Goal: Information Seeking & Learning: Find specific fact

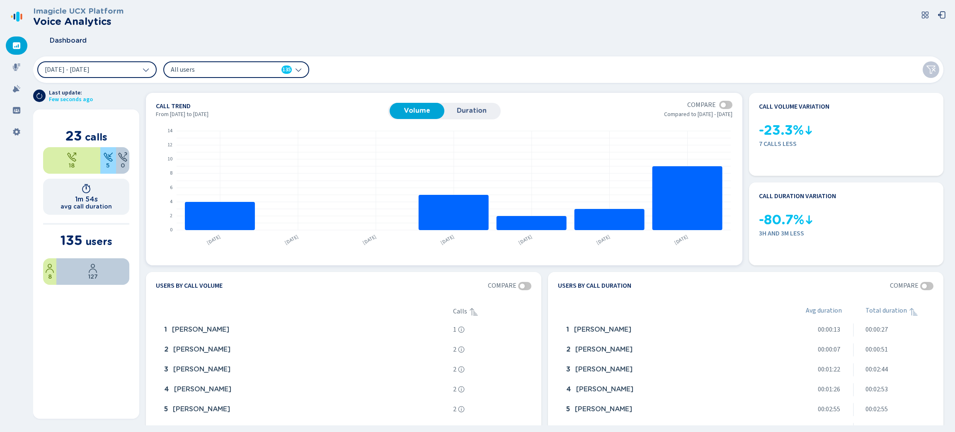
click at [476, 108] on span "Duration" at bounding box center [471, 110] width 46 height 7
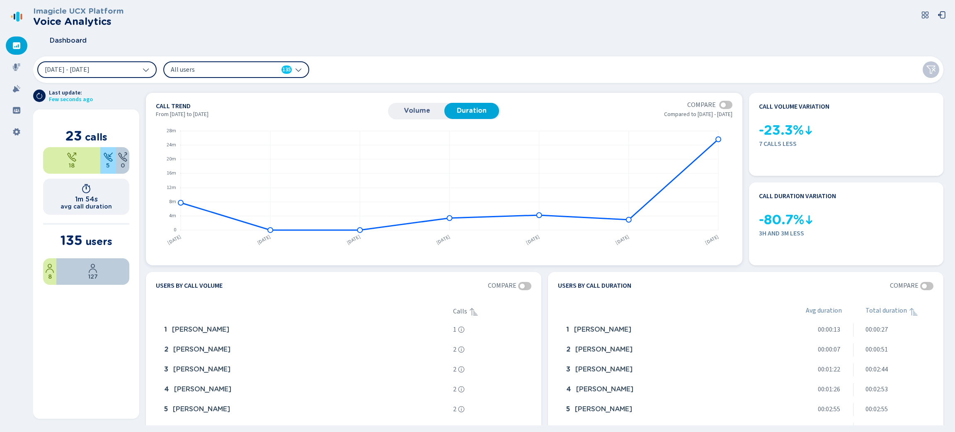
click at [407, 106] on button "Volume" at bounding box center [417, 111] width 55 height 16
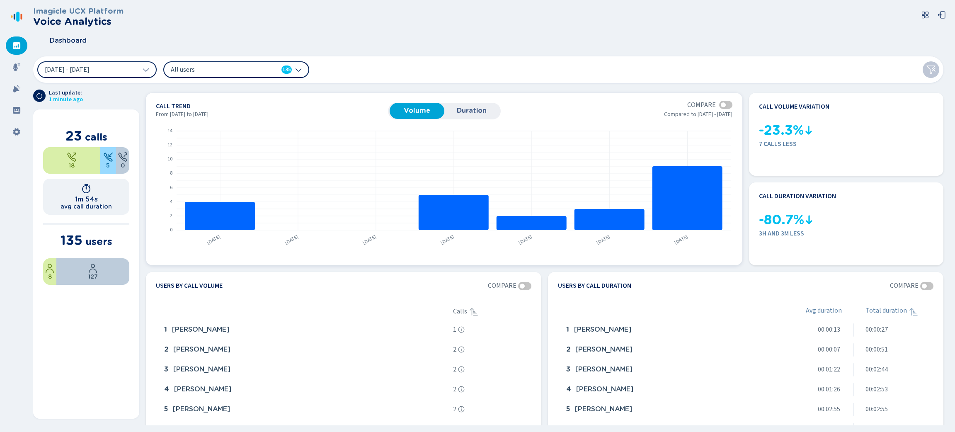
click at [474, 113] on span "Duration" at bounding box center [471, 110] width 46 height 7
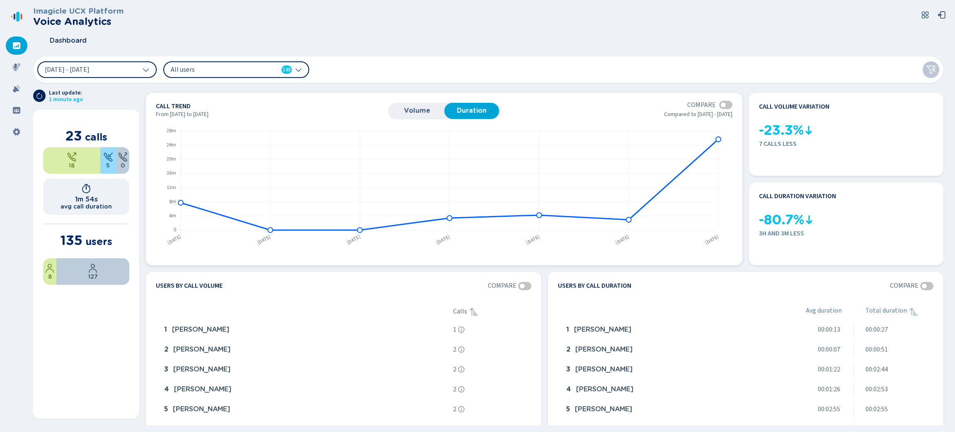
click at [426, 108] on span "Volume" at bounding box center [417, 110] width 46 height 7
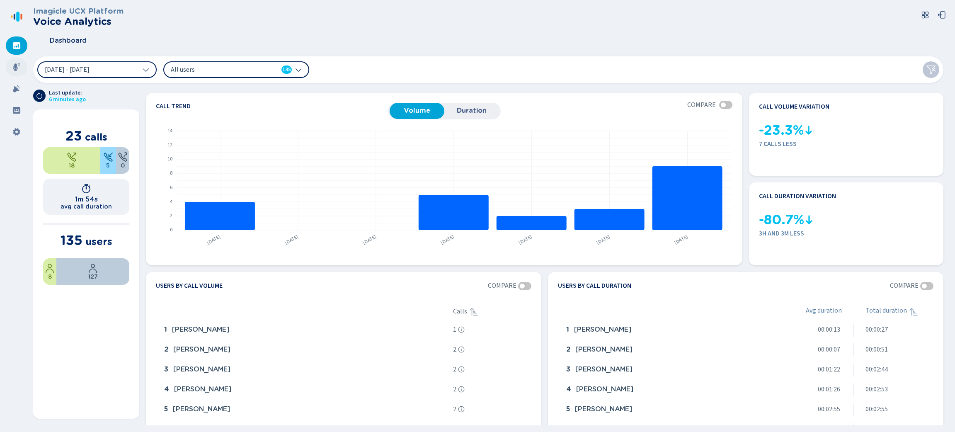
click at [20, 74] on div at bounding box center [17, 67] width 22 height 18
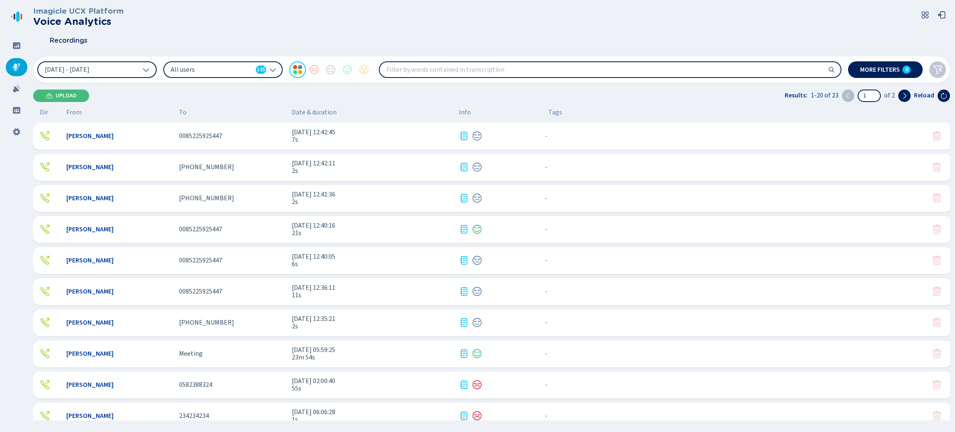
click at [127, 75] on button "[DATE] - [DATE]" at bounding box center [96, 69] width 119 height 17
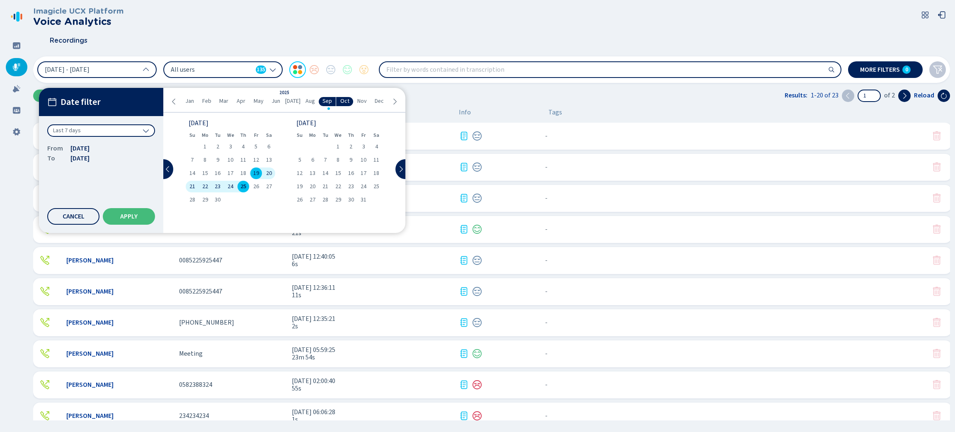
click at [129, 128] on div "Last 7 days" at bounding box center [101, 130] width 108 height 12
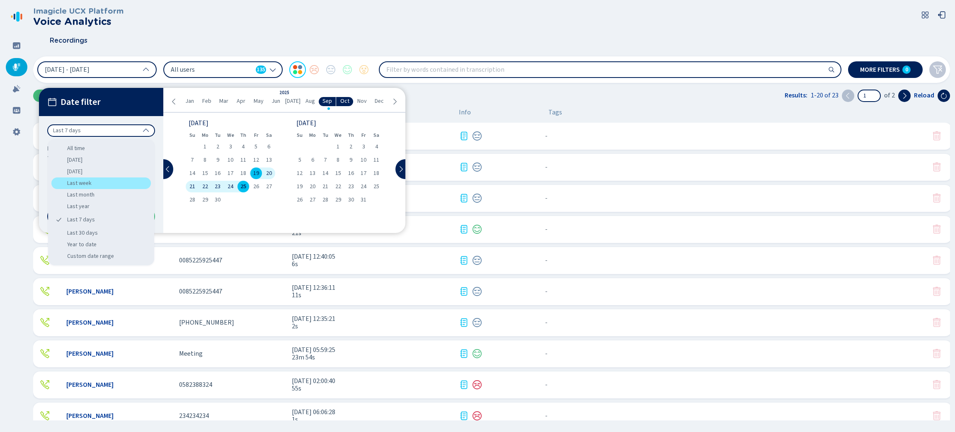
click at [103, 178] on div "Last week" at bounding box center [100, 183] width 99 height 12
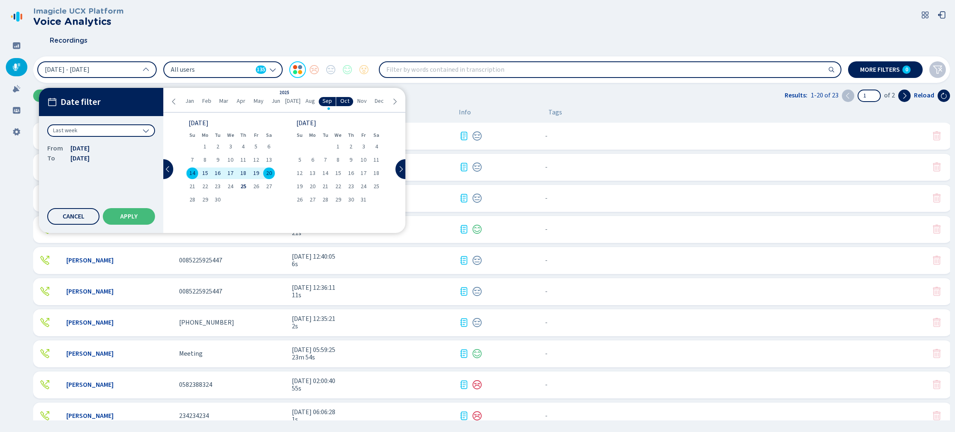
click at [245, 65] on span "All users" at bounding box center [212, 69] width 82 height 9
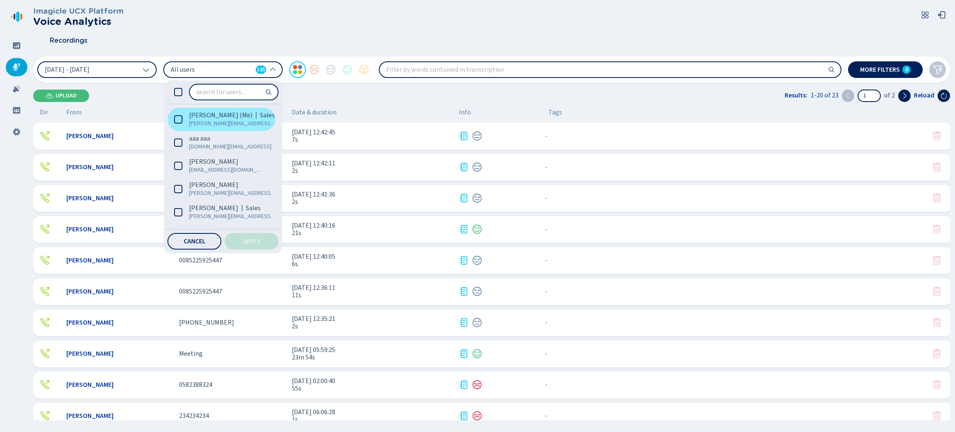
click at [211, 116] on span "[PERSON_NAME] (Me)" at bounding box center [220, 115] width 63 height 8
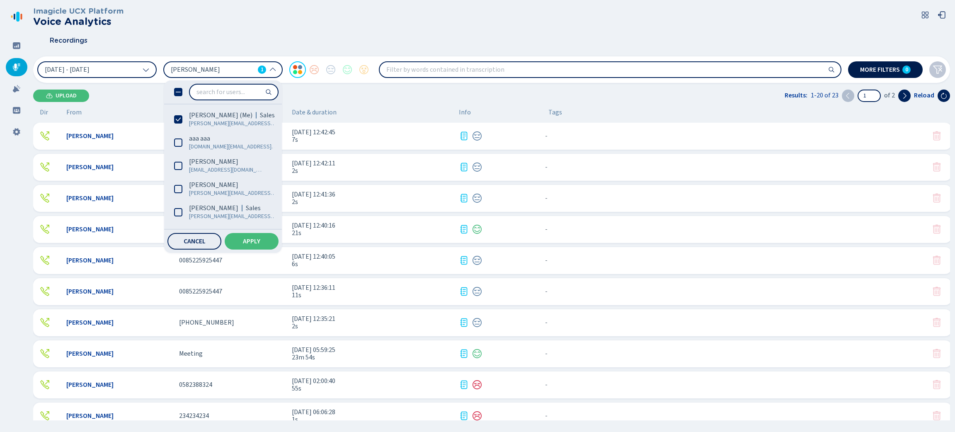
click at [866, 73] on button "More filters 0" at bounding box center [885, 69] width 75 height 17
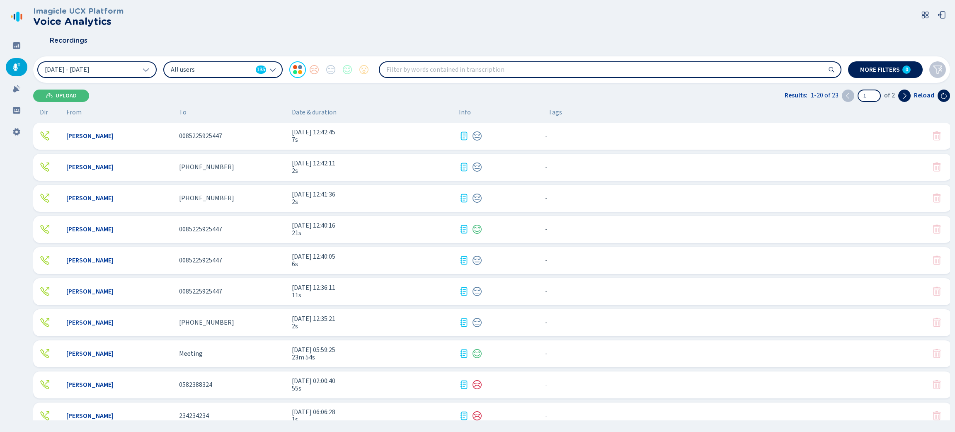
drag, startPoint x: 555, startPoint y: 14, endPoint x: 538, endPoint y: 19, distance: 17.6
click at [555, 14] on div "Imagicle UCX Platform Voice Analytics" at bounding box center [491, 17] width 917 height 20
click at [147, 66] on icon at bounding box center [146, 69] width 7 height 7
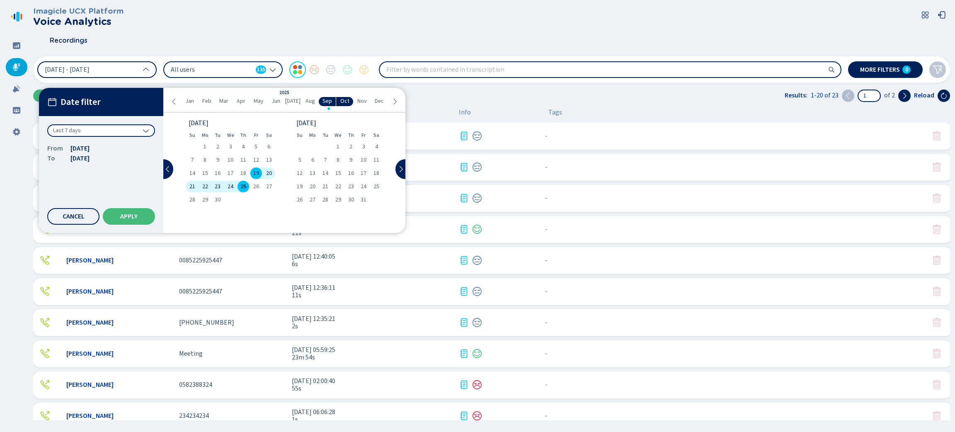
click at [118, 133] on div "Last 7 days" at bounding box center [101, 130] width 108 height 12
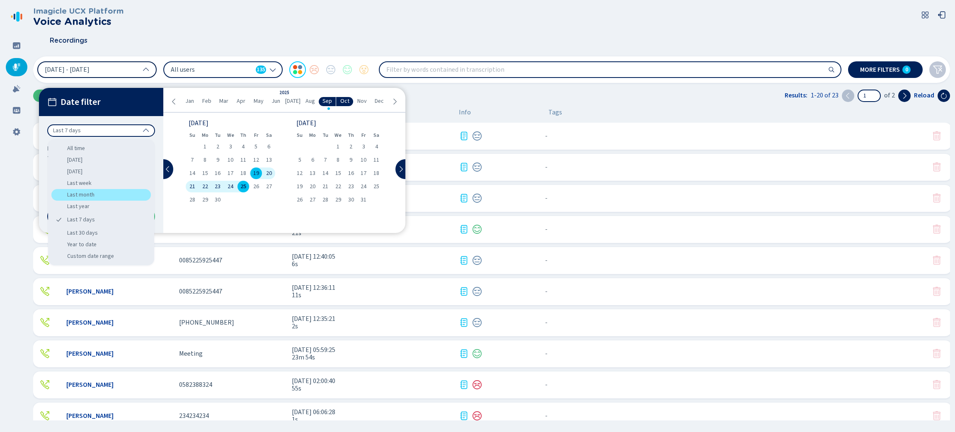
click at [99, 200] on div "Last month" at bounding box center [100, 195] width 99 height 12
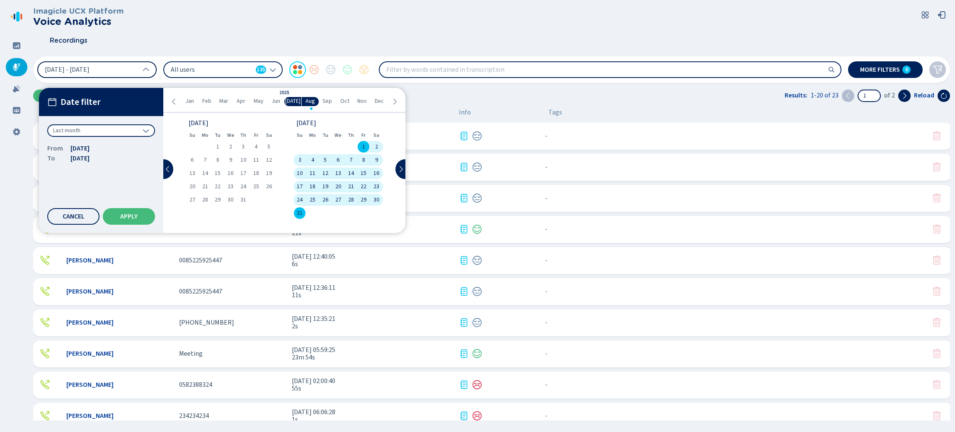
click at [150, 134] on div "Last month" at bounding box center [101, 130] width 108 height 12
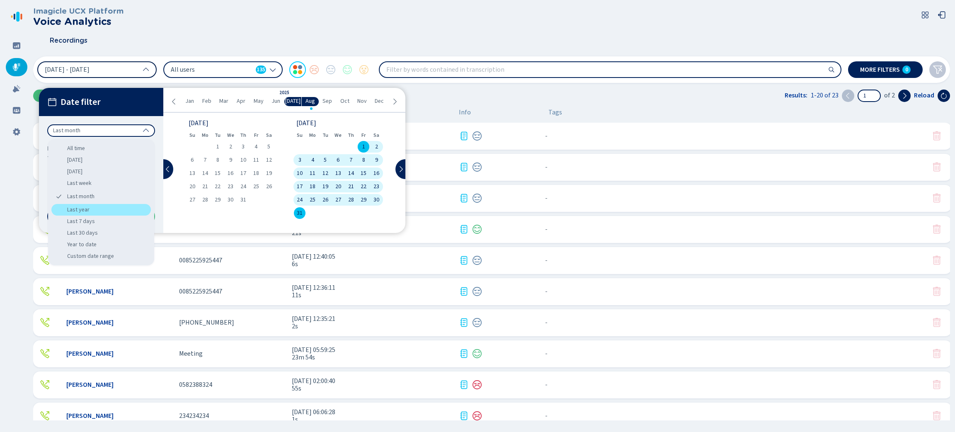
click at [109, 206] on div "Last year" at bounding box center [100, 210] width 99 height 12
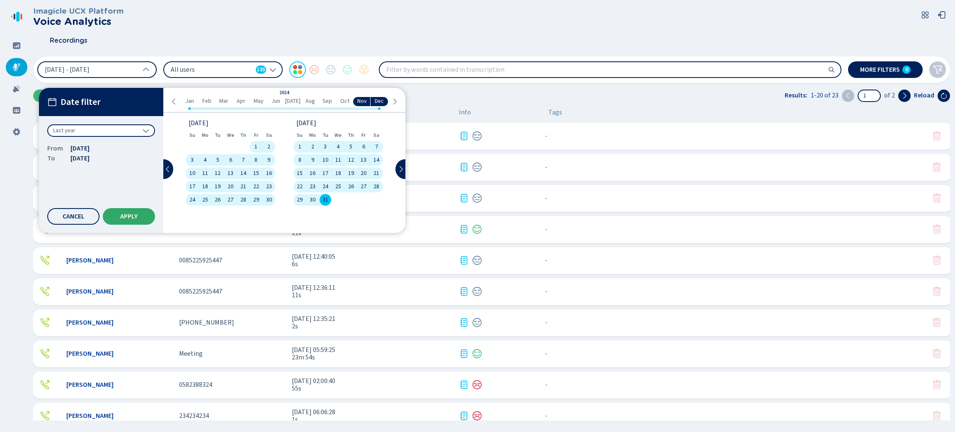
click at [138, 216] on button "Apply" at bounding box center [129, 216] width 52 height 17
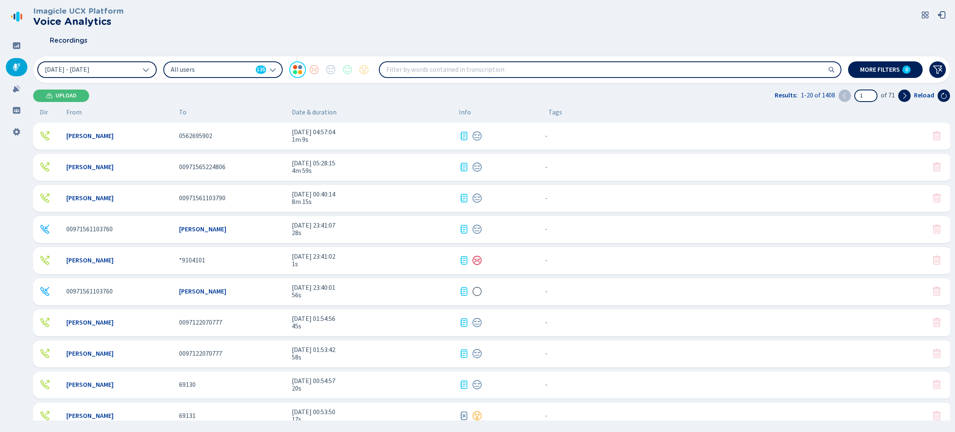
click at [535, 72] on input "search" at bounding box center [610, 69] width 461 height 15
type input "credit card"
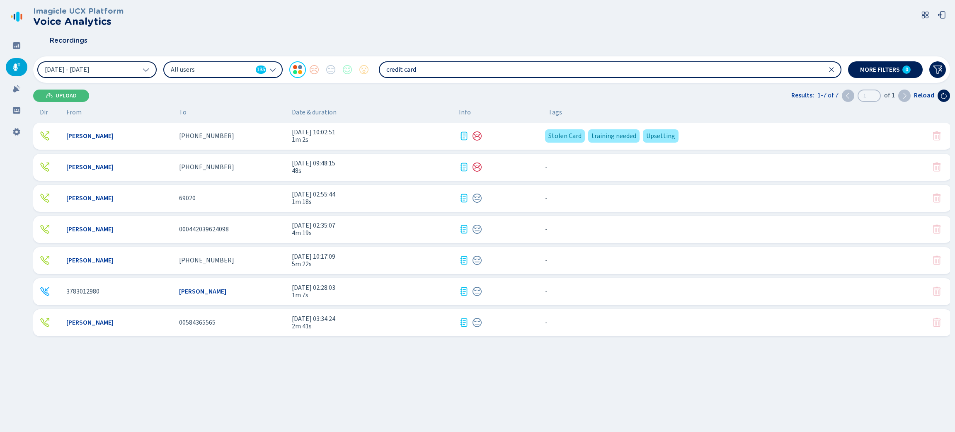
click at [514, 138] on div at bounding box center [497, 136] width 76 height 10
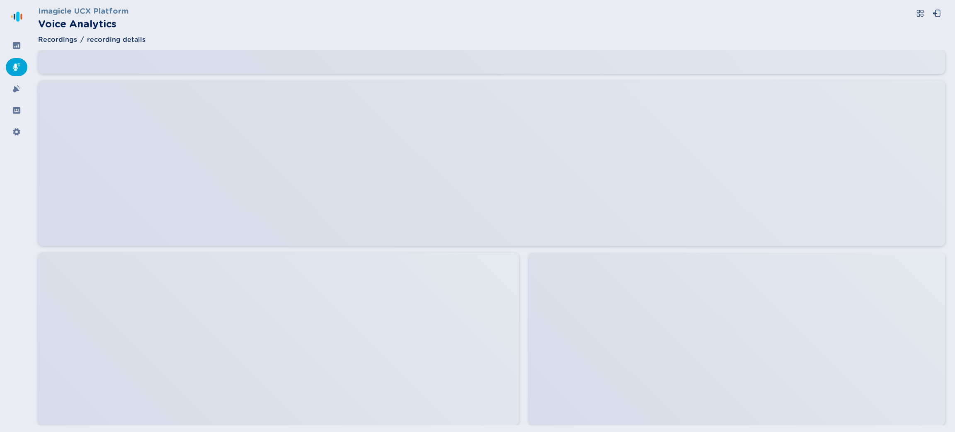
click at [9, 69] on div at bounding box center [17, 67] width 22 height 18
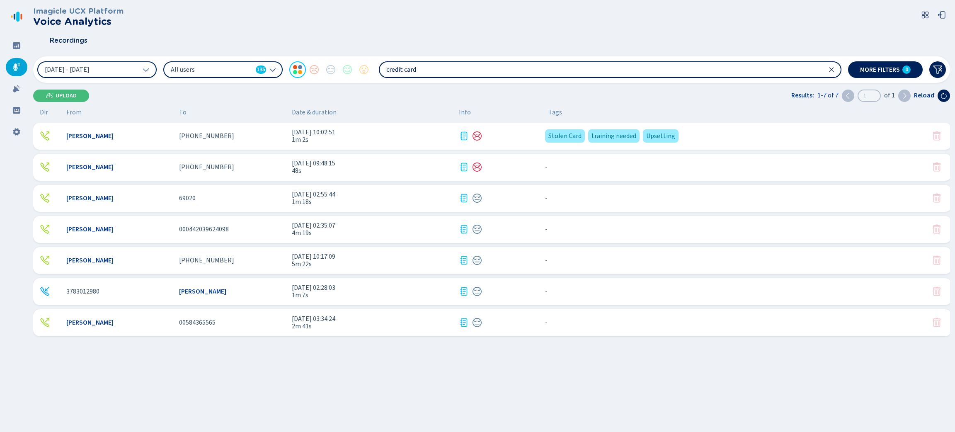
click at [16, 69] on icon at bounding box center [16, 67] width 8 height 8
click at [119, 67] on button "[DATE] - [DATE]" at bounding box center [96, 69] width 119 height 17
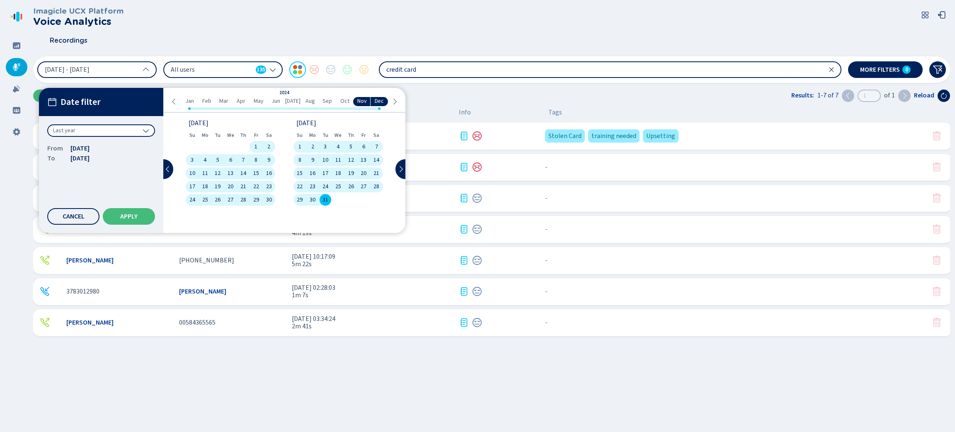
click at [130, 131] on div "Last year" at bounding box center [101, 130] width 108 height 12
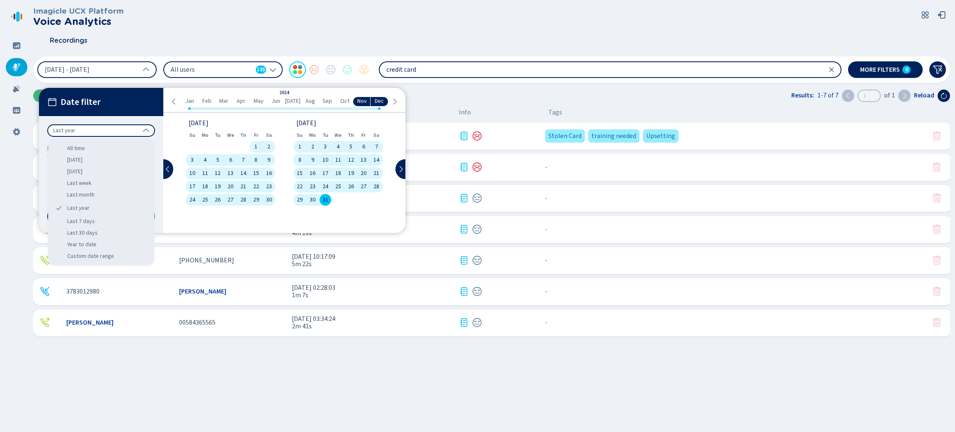
click at [290, 22] on div "Imagicle UCX Platform Voice Analytics" at bounding box center [491, 17] width 917 height 20
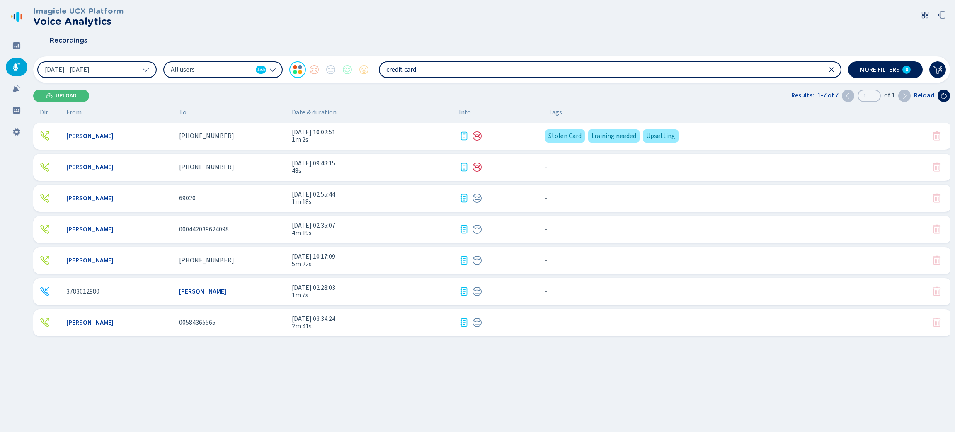
click at [443, 67] on input "credit card" at bounding box center [610, 69] width 461 height 15
drag, startPoint x: 588, startPoint y: 19, endPoint x: 680, endPoint y: 27, distance: 92.7
click at [588, 20] on div "Imagicle UCX Platform Voice Analytics" at bounding box center [491, 17] width 917 height 20
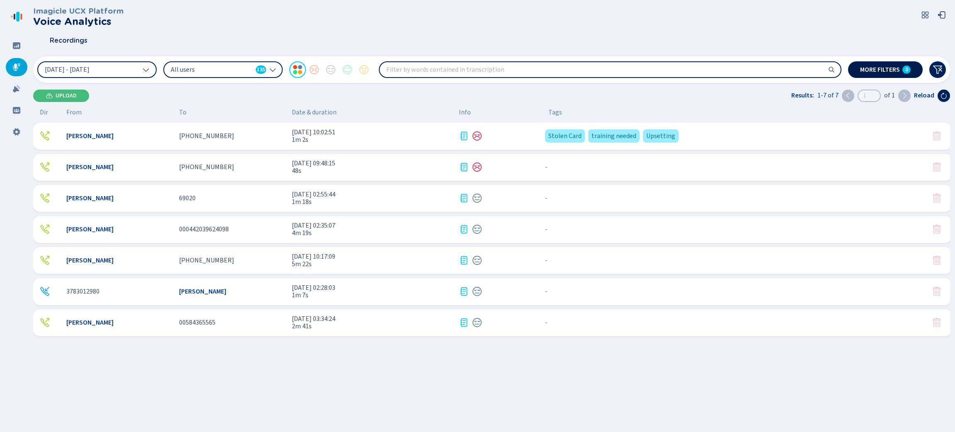
click at [873, 67] on span "More filters" at bounding box center [880, 69] width 40 height 7
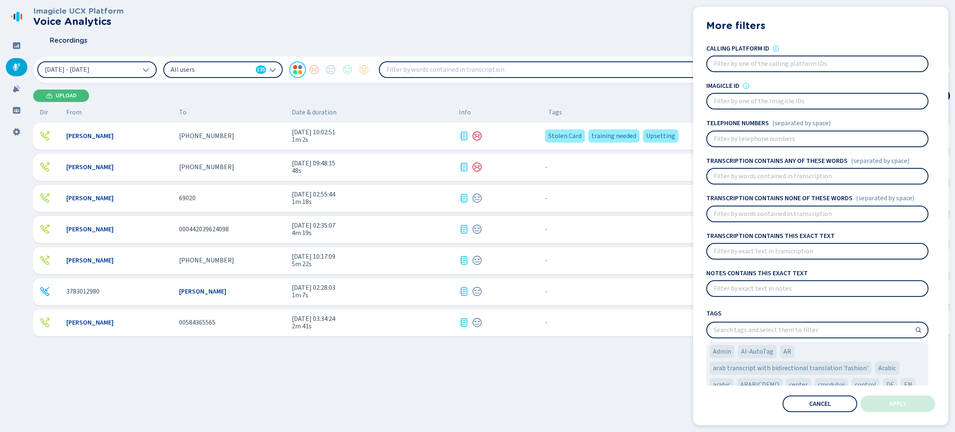
scroll to position [62, 0]
click at [512, 34] on div "Recordings" at bounding box center [491, 40] width 917 height 21
